Goal: Task Accomplishment & Management: Manage account settings

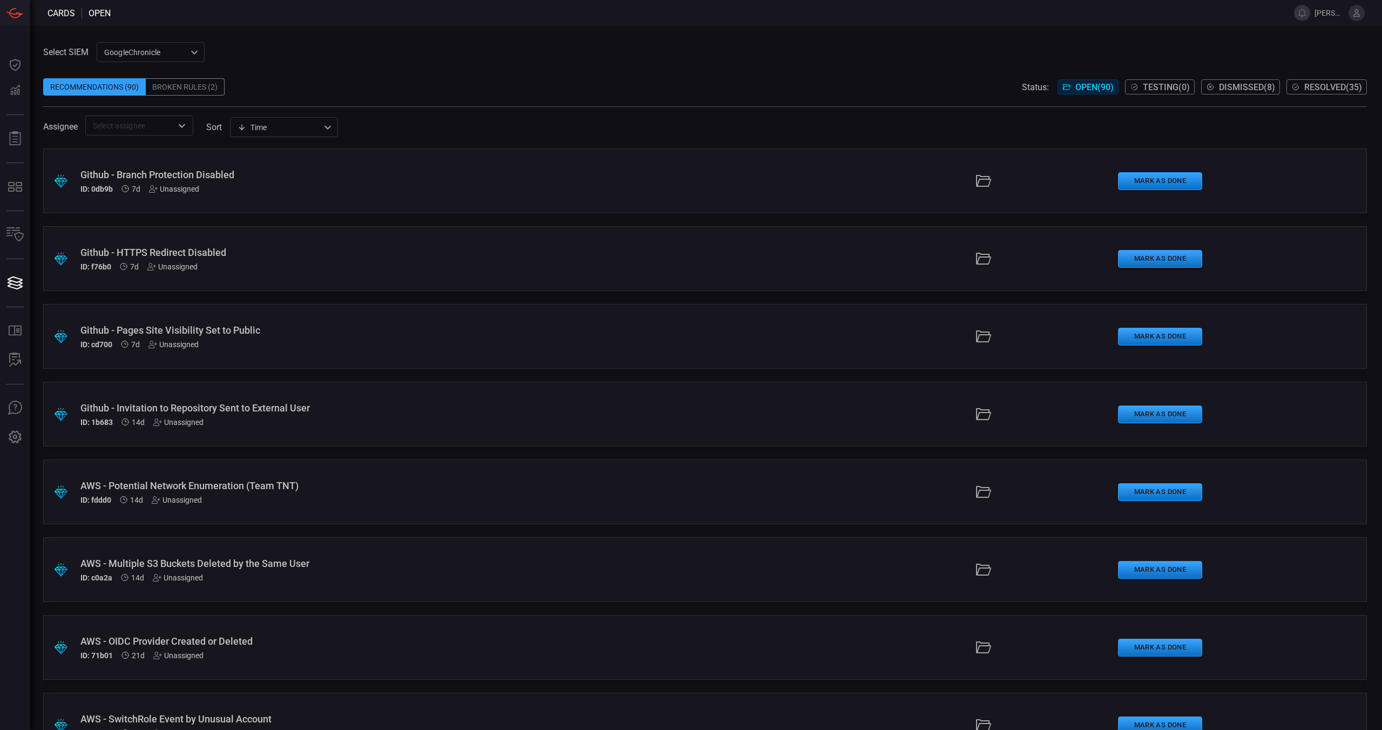
click at [1357, 13] on icon at bounding box center [1356, 13] width 10 height 10
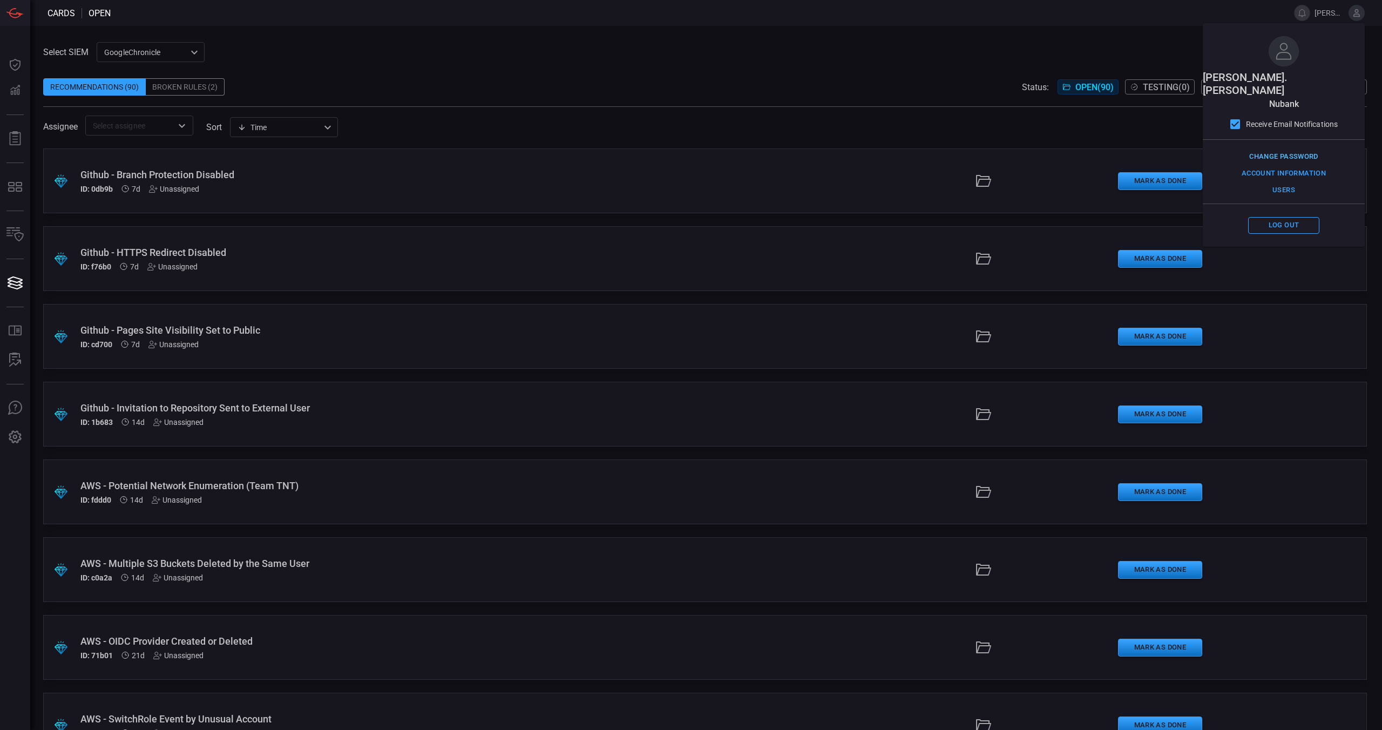
click at [1308, 148] on button "Change Password" at bounding box center [1283, 156] width 74 height 17
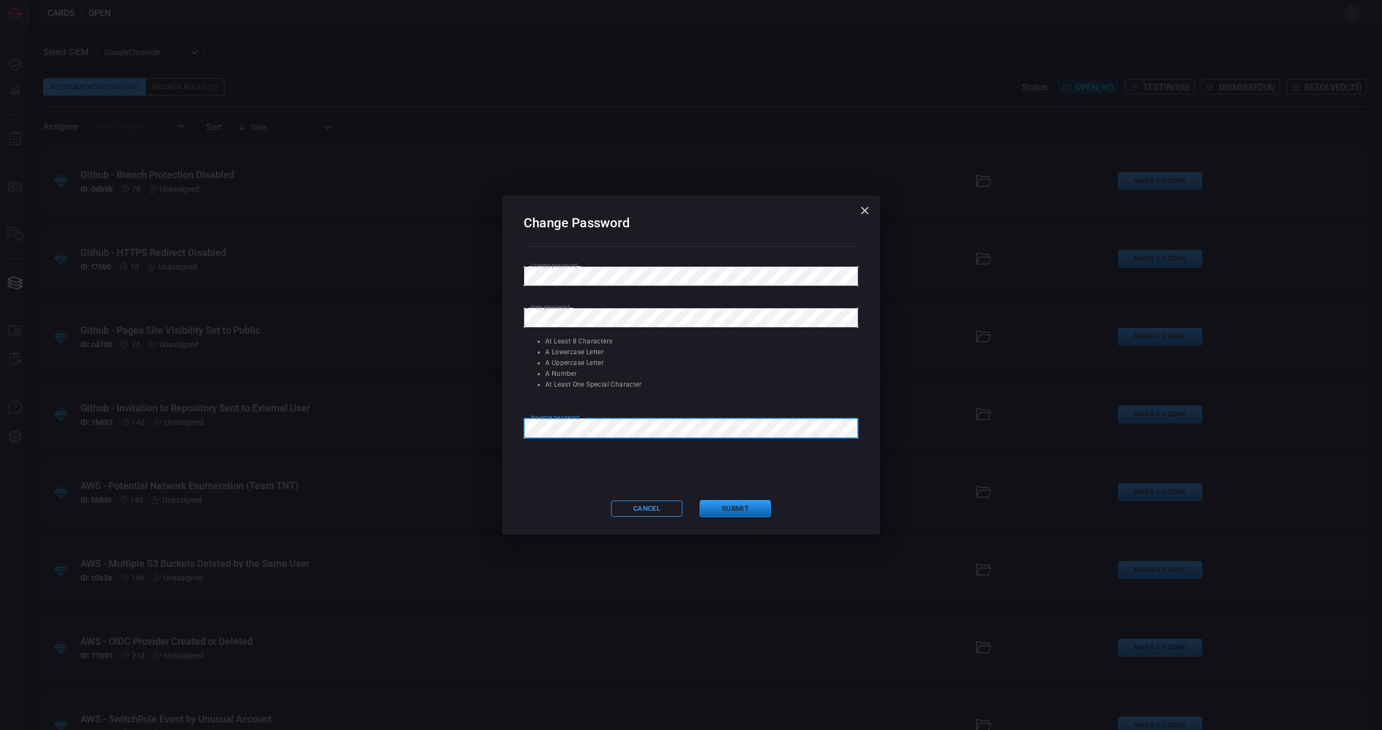
click at [748, 511] on button "Submit" at bounding box center [734, 509] width 71 height 18
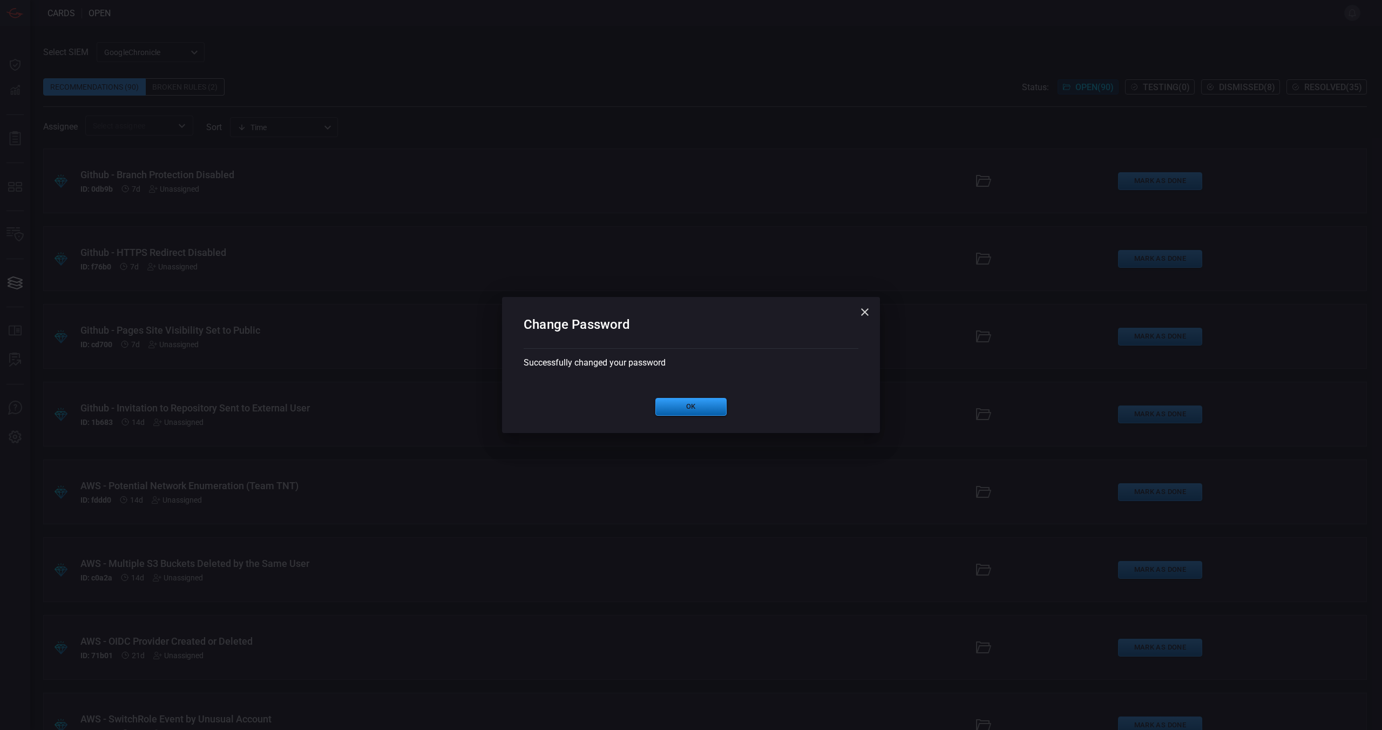
click at [702, 411] on button "Ok" at bounding box center [690, 407] width 71 height 18
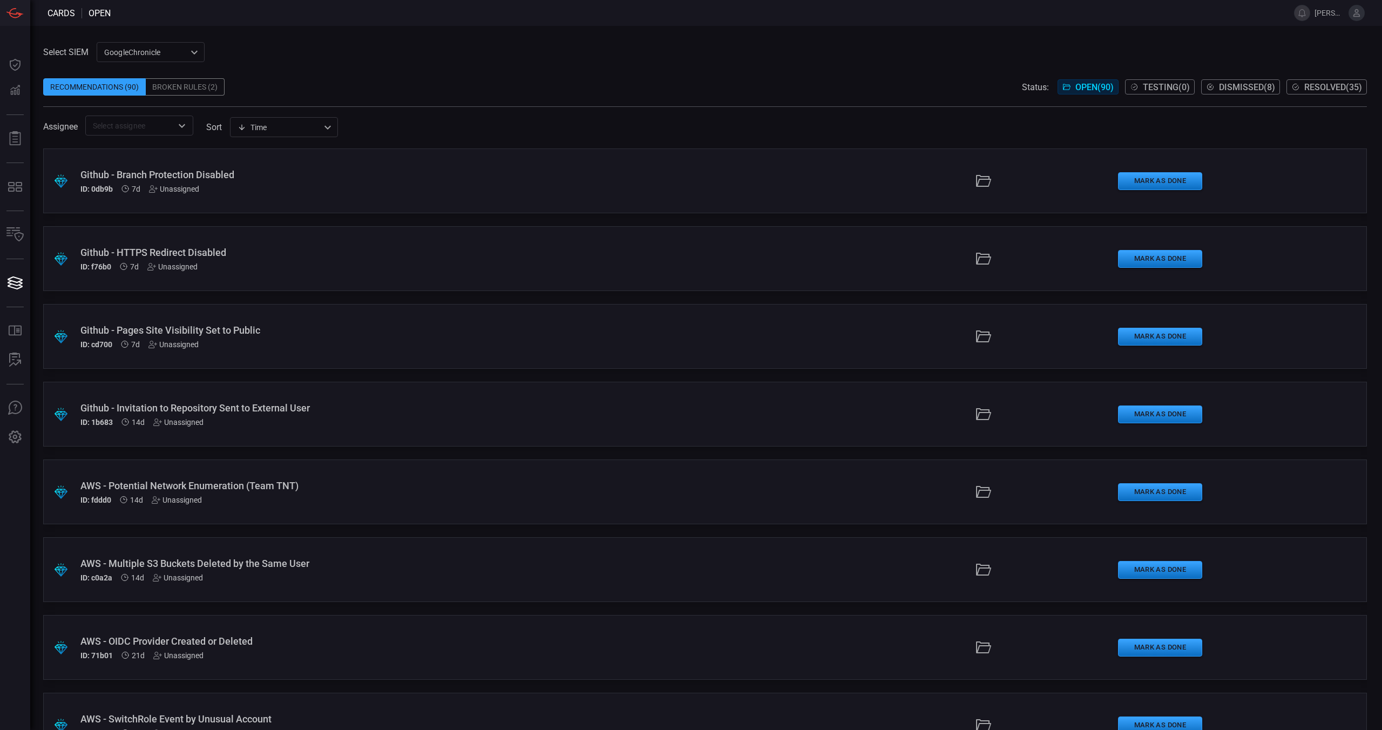
click at [559, 40] on div "Select SIEM GoogleChronicle ae2e4730-8b47-46ab-a7e6-72751ae97700 ​ Recommendati…" at bounding box center [705, 378] width 1351 height 704
click at [446, 78] on div "Recommendations (90) Broken Rules (2) Status: Open ( 90 ) Testing ( 0 ) Dismiss…" at bounding box center [704, 86] width 1323 height 17
drag, startPoint x: 335, startPoint y: 76, endPoint x: 352, endPoint y: 73, distance: 17.5
click at [335, 76] on span at bounding box center [704, 70] width 1323 height 16
